Goal: Information Seeking & Learning: Check status

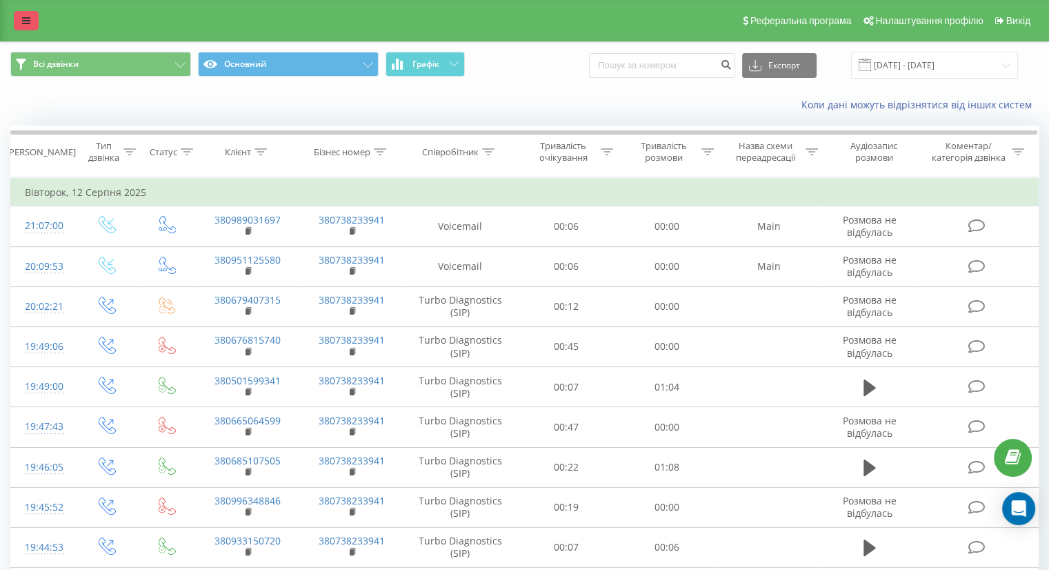
click at [30, 24] on link at bounding box center [26, 20] width 25 height 19
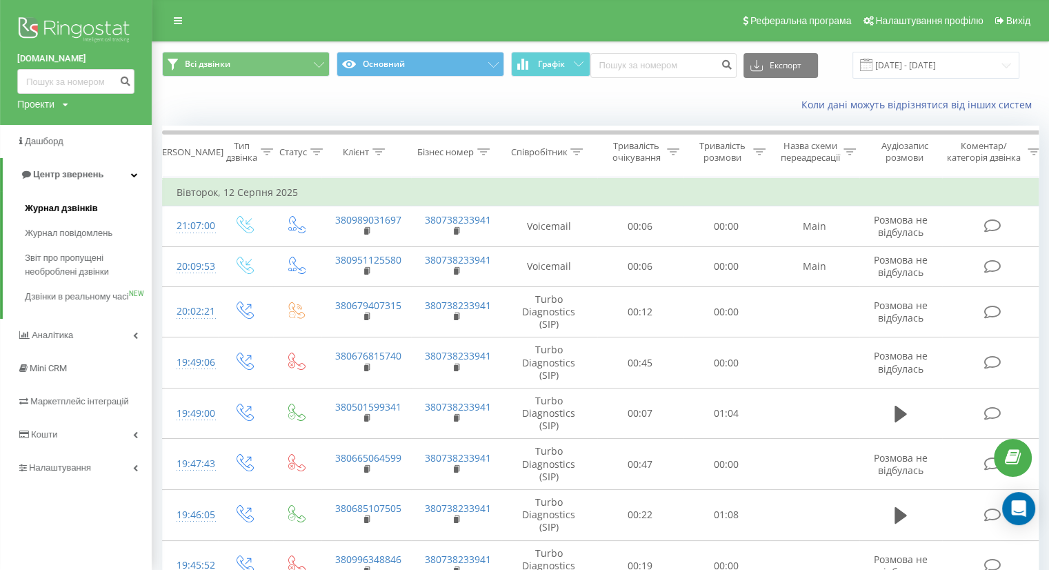
click at [59, 208] on span "Журнал дзвінків" at bounding box center [61, 208] width 73 height 14
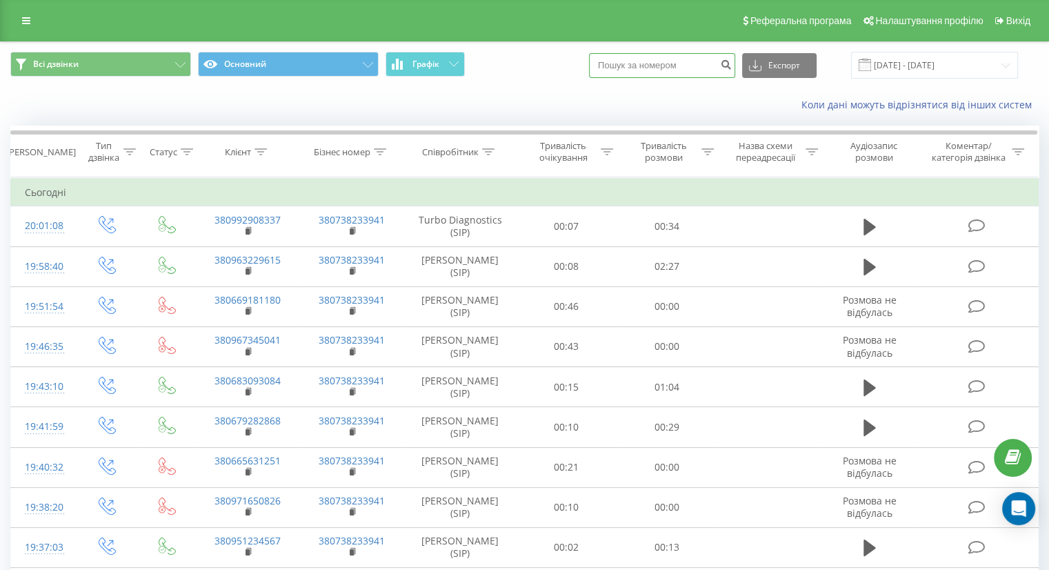
click at [628, 61] on input at bounding box center [662, 65] width 146 height 25
paste input "+380669980478"
click at [620, 67] on input "+380669980478" at bounding box center [662, 65] width 146 height 25
type input "380669980478"
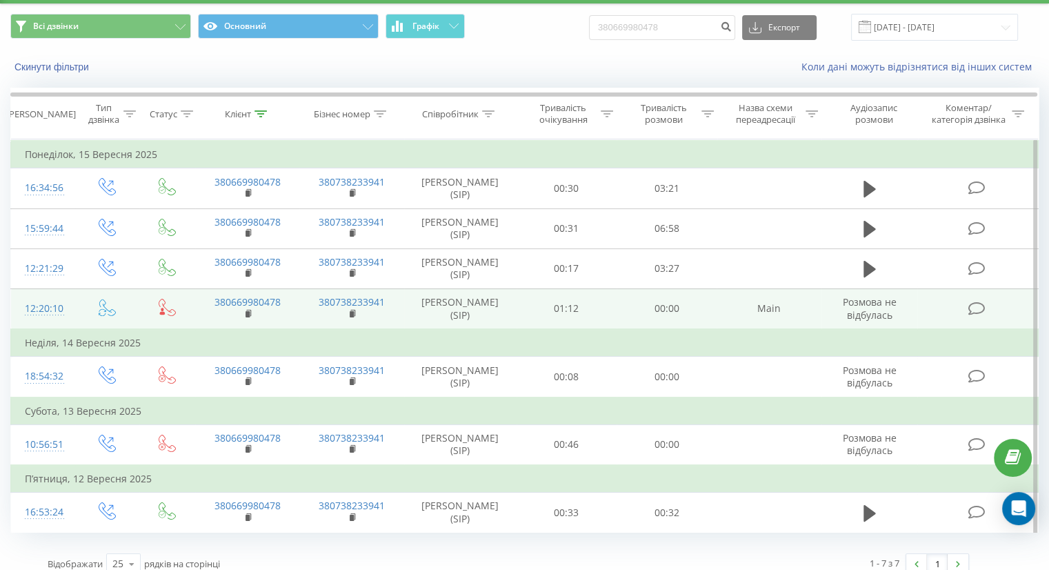
scroll to position [72, 0]
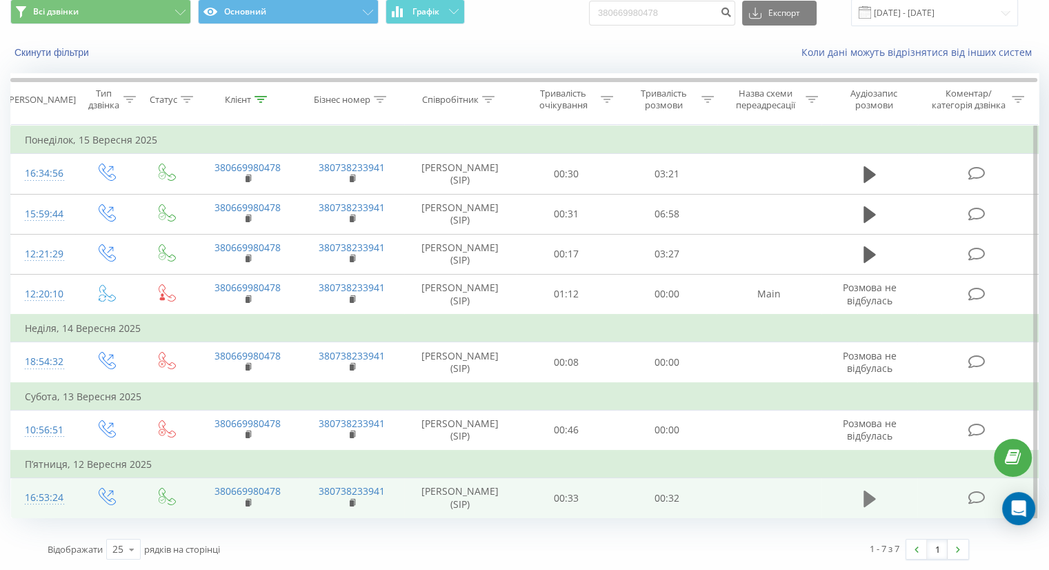
click at [872, 501] on icon at bounding box center [869, 498] width 12 height 19
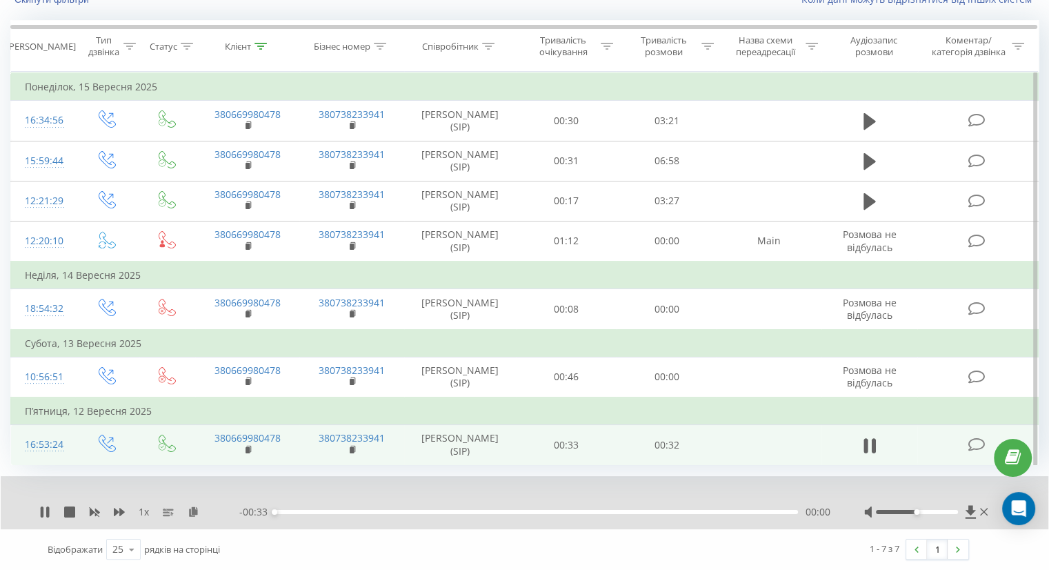
scroll to position [124, 0]
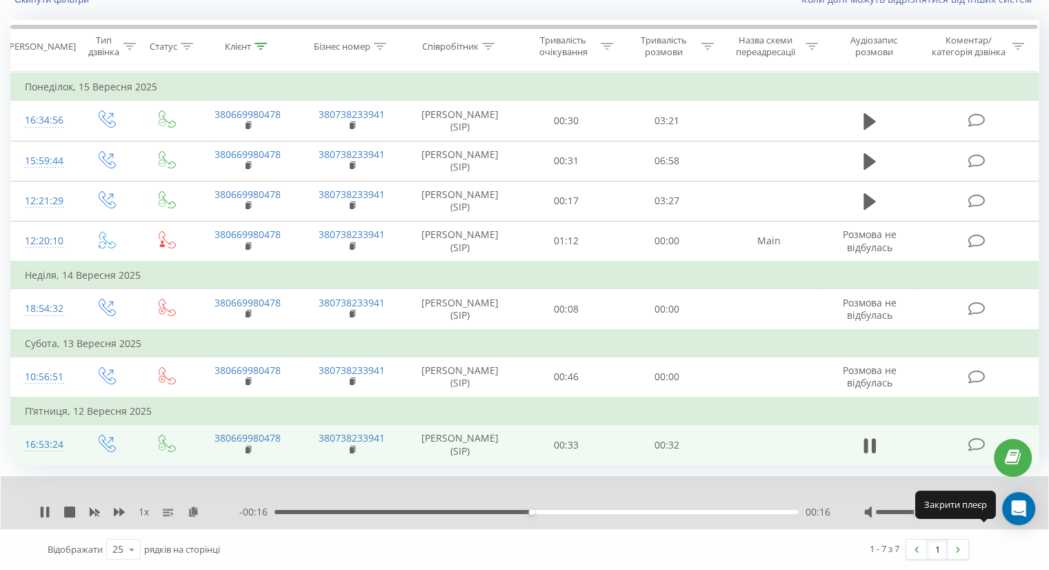
click at [983, 514] on icon at bounding box center [984, 511] width 8 height 11
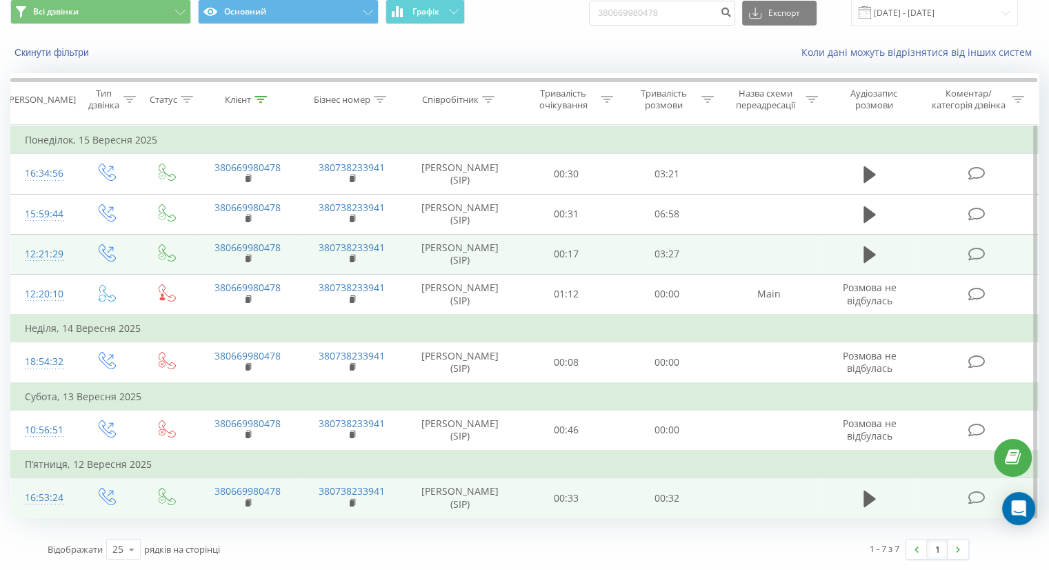
scroll to position [0, 0]
